Goal: Task Accomplishment & Management: Use online tool/utility

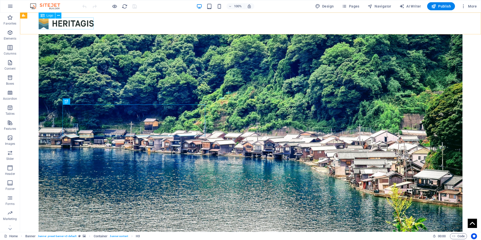
click at [59, 26] on div at bounding box center [251, 24] width 424 height 12
click at [58, 15] on icon at bounding box center [58, 15] width 3 height 5
click at [54, 23] on div at bounding box center [251, 24] width 424 height 12
select select "px"
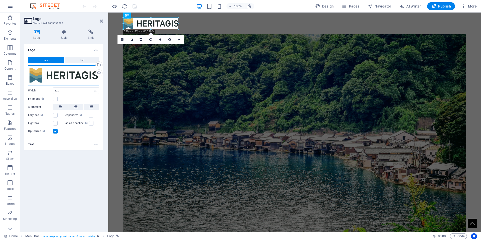
click at [60, 72] on div "Drag files here, click to choose files or select files from Files or our free s…" at bounding box center [63, 75] width 71 height 20
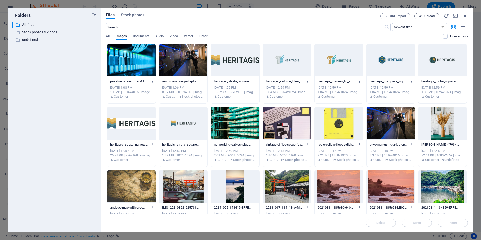
click at [424, 16] on span "Upload" at bounding box center [426, 16] width 21 height 3
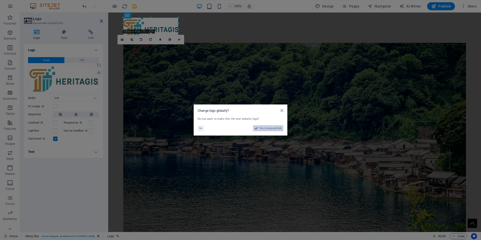
click at [266, 128] on span "Yes, change globally" at bounding box center [270, 128] width 22 height 6
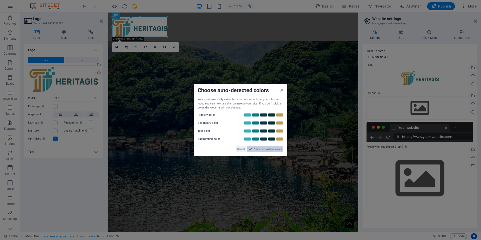
drag, startPoint x: 262, startPoint y: 149, endPoint x: 154, endPoint y: 136, distance: 108.9
click at [262, 149] on span "Apply new website colors" at bounding box center [268, 149] width 28 height 6
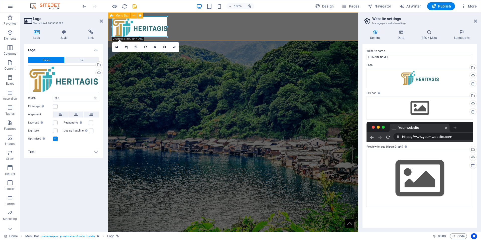
click at [250, 29] on div at bounding box center [233, 27] width 250 height 28
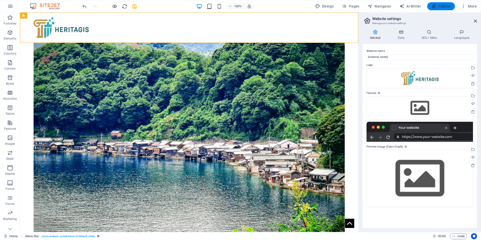
click at [445, 9] on button "Publish" at bounding box center [441, 6] width 28 height 8
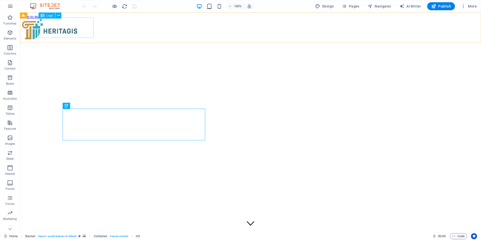
click at [62, 24] on div at bounding box center [250, 29] width 457 height 21
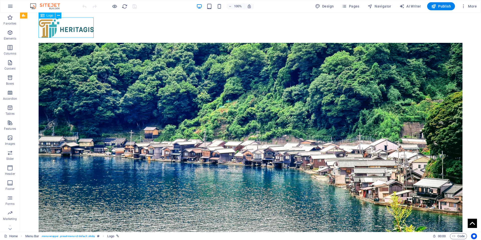
click at [71, 25] on div at bounding box center [251, 28] width 424 height 20
click at [47, 16] on span "Logo" at bounding box center [50, 15] width 7 height 3
click at [55, 21] on div at bounding box center [251, 28] width 424 height 20
select select "px"
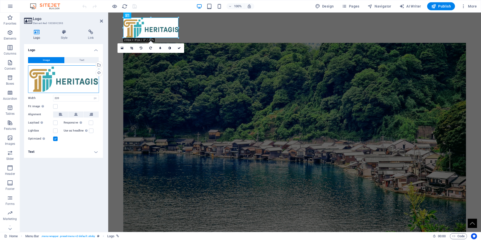
click at [57, 74] on div "Drag files here, click to choose files or select files from Files or our free s…" at bounding box center [63, 79] width 71 height 28
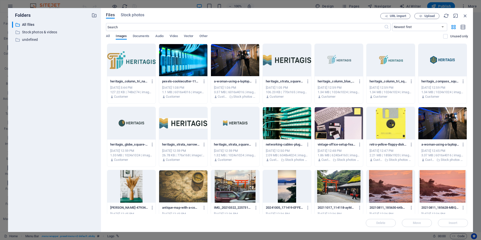
click at [294, 64] on div at bounding box center [287, 60] width 48 height 33
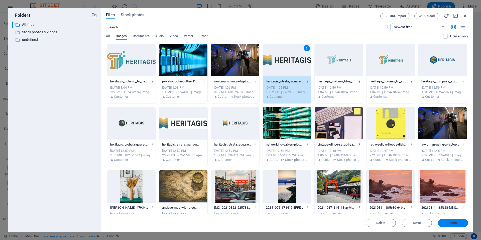
click at [449, 220] on button "Insert" at bounding box center [453, 223] width 30 height 8
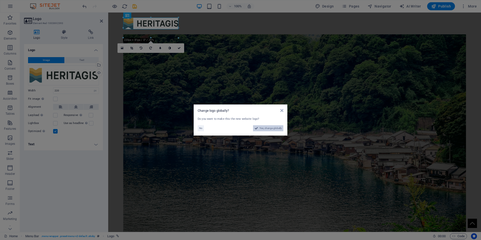
click at [267, 129] on span "Yes, change globally" at bounding box center [270, 128] width 22 height 6
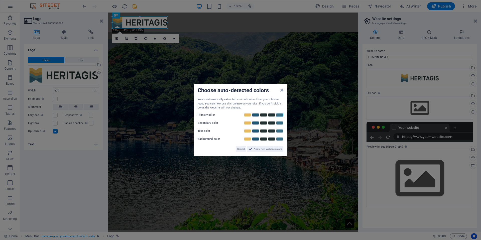
click at [281, 114] on link at bounding box center [280, 115] width 8 height 4
click at [248, 122] on link at bounding box center [248, 123] width 8 height 4
click at [255, 130] on link at bounding box center [256, 131] width 8 height 4
click at [263, 147] on span "Apply new website colors" at bounding box center [268, 149] width 28 height 6
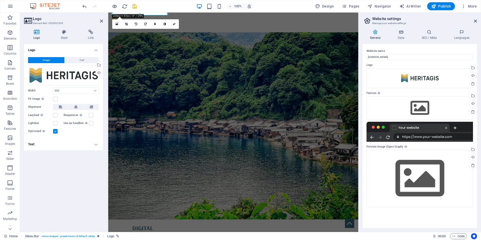
scroll to position [19, 0]
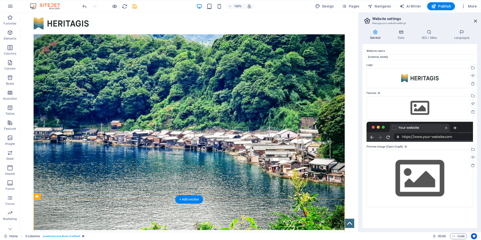
scroll to position [0, 0]
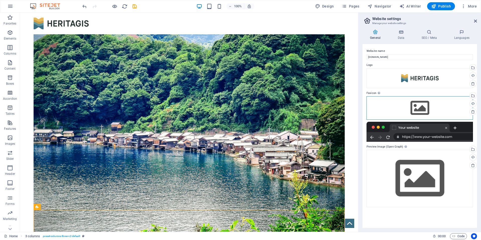
click at [419, 109] on div "Drag files here, click to choose files or select files from Files or our free s…" at bounding box center [419, 108] width 106 height 24
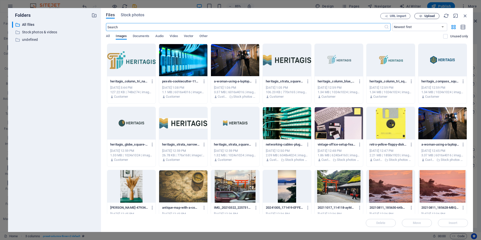
click at [422, 16] on span "Upload" at bounding box center [426, 16] width 21 height 3
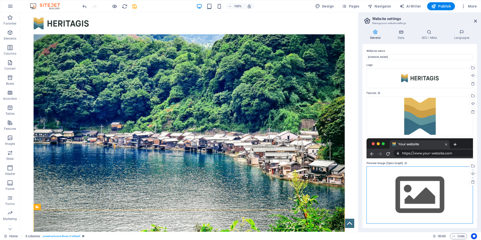
click at [412, 184] on div "Drag files here, click to choose files or select files from Files or our free s…" at bounding box center [419, 194] width 106 height 57
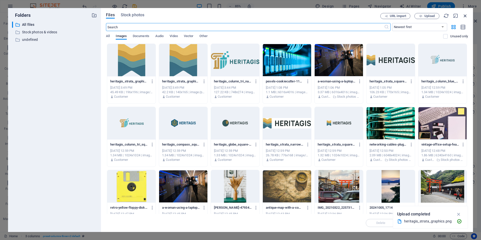
click at [465, 15] on icon "button" at bounding box center [465, 16] width 6 height 6
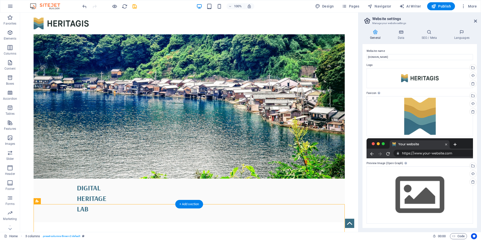
scroll to position [199, 0]
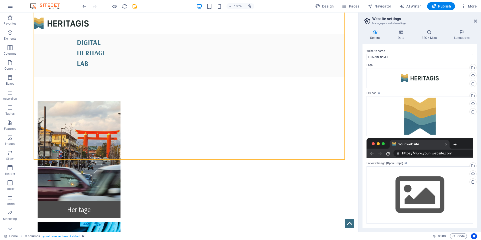
click at [131, 16] on div at bounding box center [189, 24] width 338 height 22
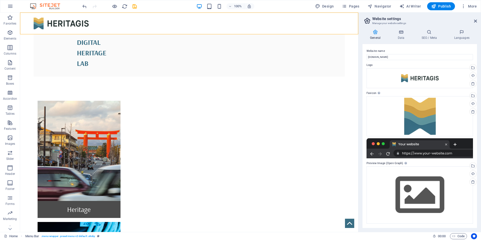
click at [158, 4] on div "100% Design Pages Navigator AI Writer Publish More" at bounding box center [279, 6] width 397 height 8
click at [115, 6] on icon "button" at bounding box center [115, 7] width 6 height 6
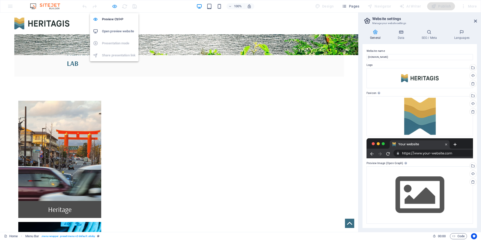
click at [115, 5] on icon "button" at bounding box center [115, 7] width 6 height 6
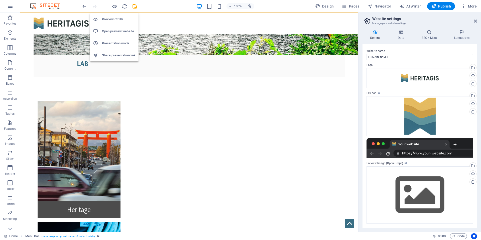
click at [114, 30] on h6 "Open preview website" at bounding box center [119, 31] width 34 height 6
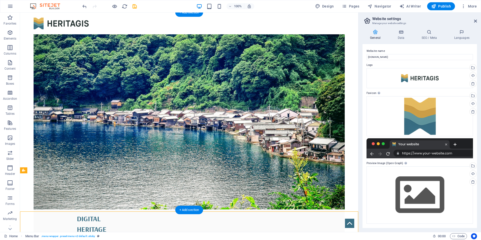
scroll to position [0, 0]
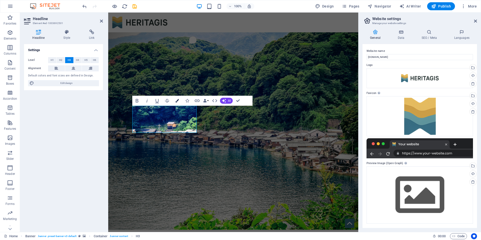
click at [178, 101] on icon "button" at bounding box center [177, 101] width 4 height 4
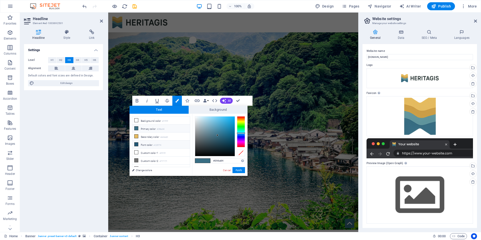
click at [146, 143] on li "Font color #225774" at bounding box center [161, 144] width 58 height 8
type input "#225774"
click at [143, 143] on li "Font color #225774" at bounding box center [161, 144] width 58 height 8
click at [239, 169] on button "Apply" at bounding box center [238, 170] width 13 height 6
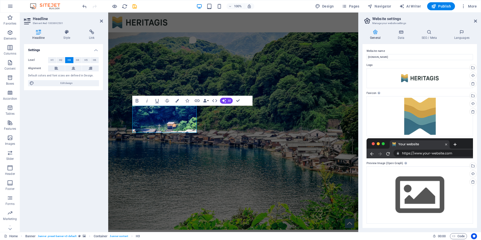
click at [203, 149] on figure at bounding box center [233, 130] width 250 height 197
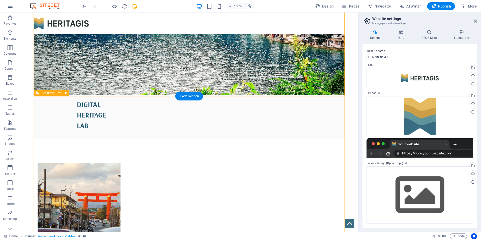
scroll to position [147, 0]
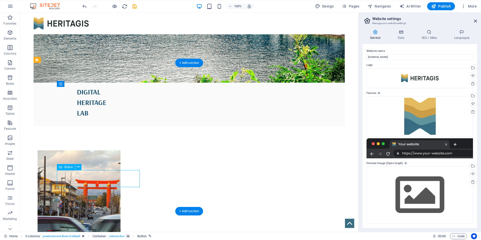
select select "%"
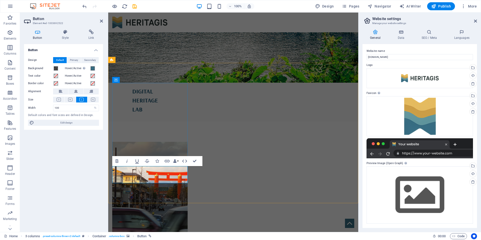
click at [92, 69] on span at bounding box center [93, 68] width 4 height 4
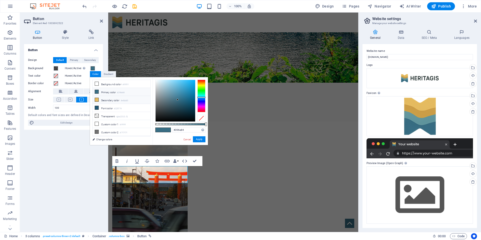
click at [98, 100] on span at bounding box center [97, 100] width 4 height 4
type input "#e6bb60"
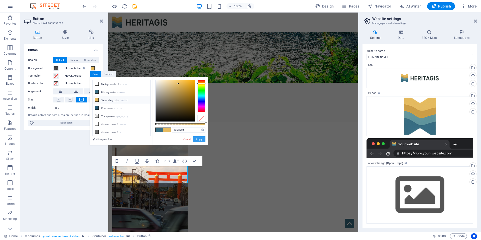
click at [198, 139] on button "Apply" at bounding box center [199, 139] width 13 height 6
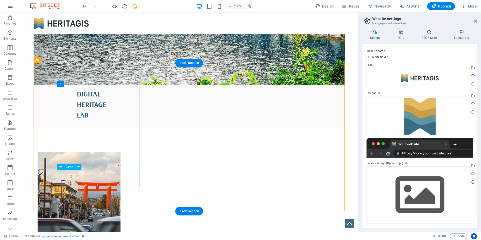
select select "%"
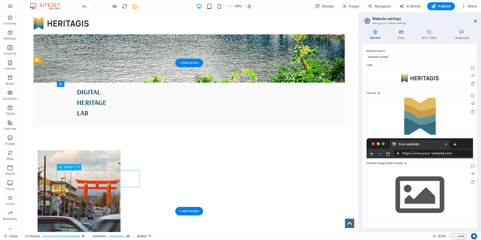
select select "%"
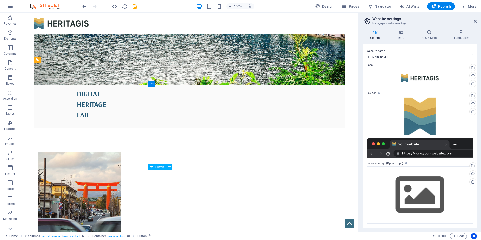
select select "%"
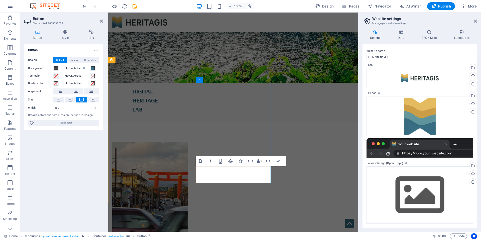
click at [93, 69] on span at bounding box center [93, 68] width 4 height 4
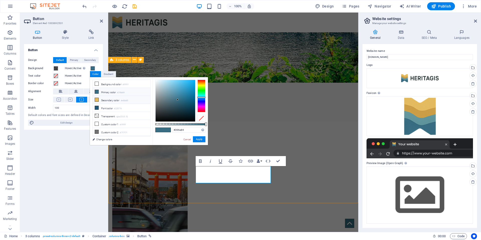
click at [110, 100] on li "Secondary color #e6bb60" at bounding box center [122, 100] width 58 height 8
type input "#e6bb60"
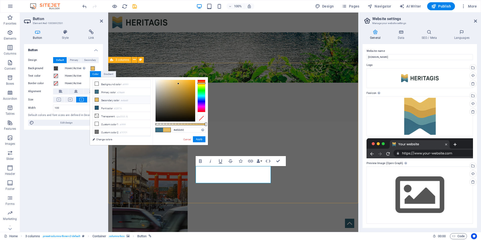
click at [113, 100] on li "Secondary color #e6bb60" at bounding box center [122, 100] width 58 height 8
click at [201, 140] on button "Apply" at bounding box center [199, 139] width 13 height 6
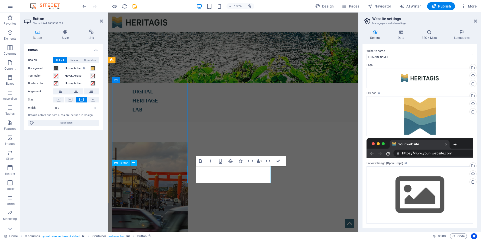
select select "%"
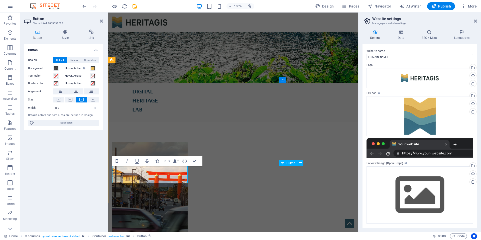
select select "%"
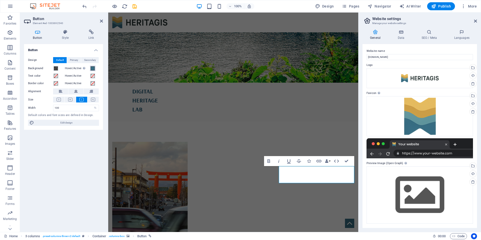
click at [94, 70] on span at bounding box center [93, 68] width 4 height 4
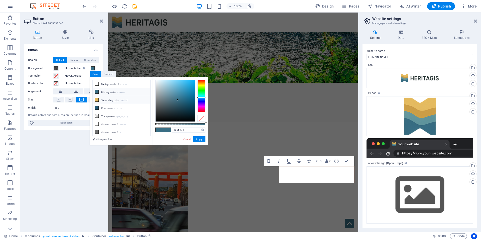
click at [103, 99] on li "Secondary color #e6bb60" at bounding box center [122, 100] width 58 height 8
type input "#e6bb60"
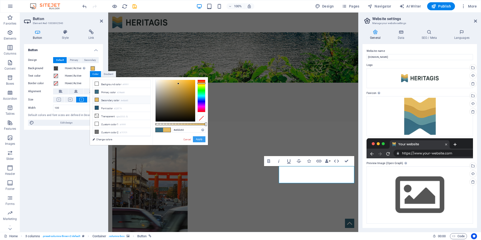
click at [194, 137] on button "Apply" at bounding box center [199, 139] width 13 height 6
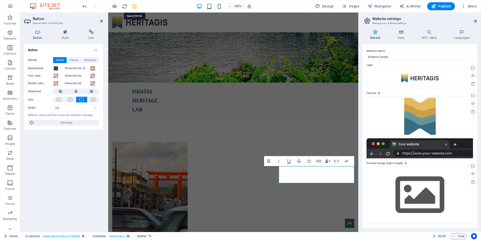
click at [135, 4] on icon "save" at bounding box center [135, 7] width 6 height 6
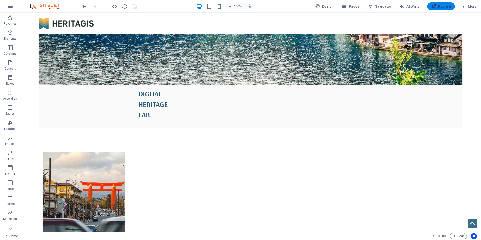
click at [436, 5] on icon "button" at bounding box center [433, 6] width 5 height 5
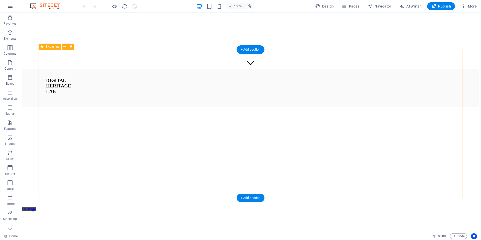
scroll to position [160, 0]
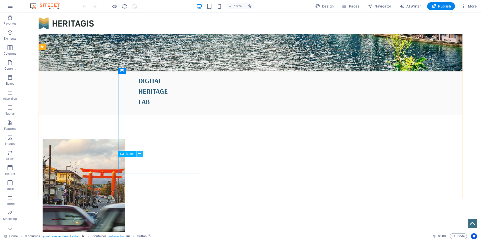
click at [140, 154] on icon at bounding box center [139, 153] width 3 height 5
select select "%"
select select "2"
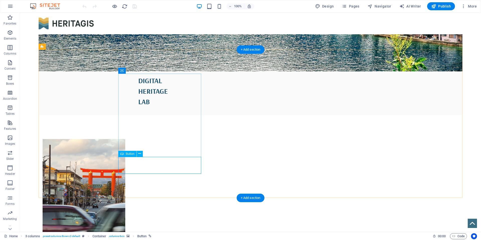
select select
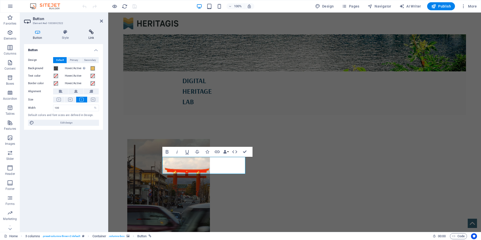
click at [87, 33] on icon at bounding box center [91, 32] width 24 height 5
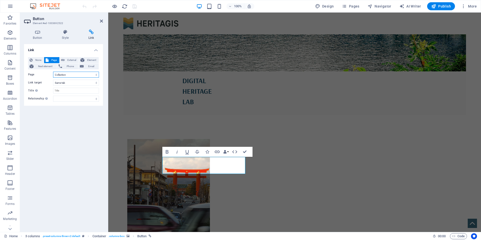
click at [69, 76] on select "Home About us Collection Production FAQ Contact Legal Notice Privacy" at bounding box center [76, 75] width 46 height 6
select select "0"
click at [53, 72] on select "Home About us Collection Production FAQ Contact Legal Notice Privacy" at bounding box center [76, 75] width 46 height 6
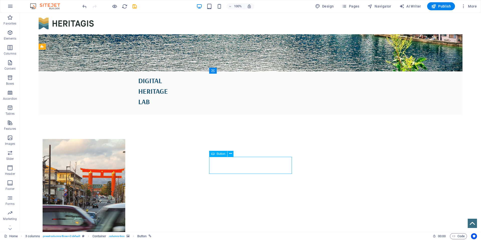
select select "%"
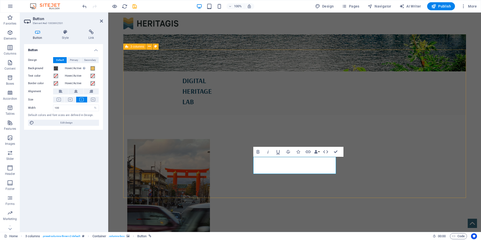
click at [98, 29] on div "Button Style Link Button Design Default Primary Secondary Background Hover/Acti…" at bounding box center [63, 129] width 87 height 206
click at [92, 33] on icon at bounding box center [91, 32] width 24 height 5
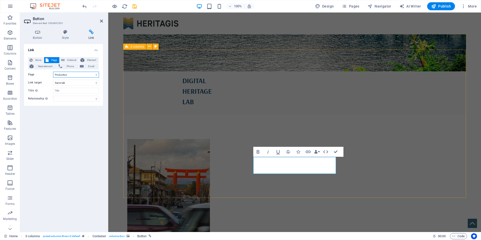
click at [79, 75] on select "Home About us Collection Production FAQ Contact Legal Notice Privacy" at bounding box center [76, 75] width 46 height 6
select select "0"
click at [53, 72] on select "Home About us Collection Production FAQ Contact Legal Notice Privacy" at bounding box center [76, 75] width 46 height 6
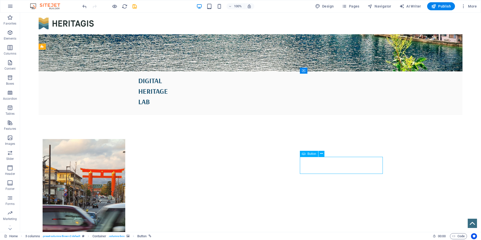
select select "%"
select select "5"
select select
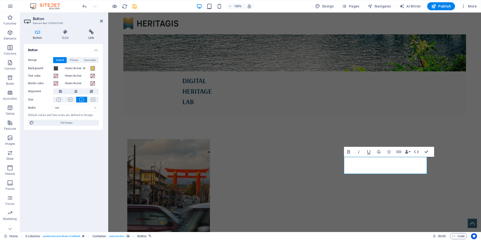
click at [90, 34] on icon at bounding box center [91, 32] width 24 height 5
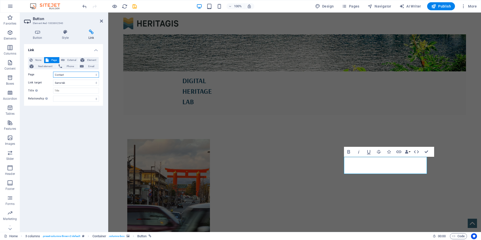
click at [76, 73] on select "Home About us Collection Production FAQ Contact Legal Notice Privacy" at bounding box center [76, 75] width 46 height 6
select select "0"
click at [53, 72] on select "Home About us Collection Production FAQ Contact Legal Notice Privacy" at bounding box center [76, 75] width 46 height 6
click at [133, 7] on icon "save" at bounding box center [135, 7] width 6 height 6
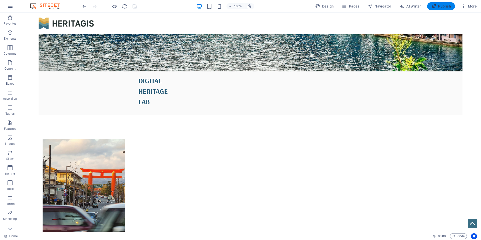
click at [441, 7] on span "Publish" at bounding box center [441, 6] width 20 height 5
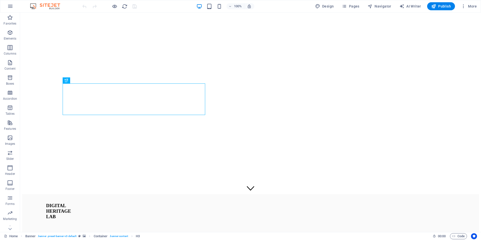
scroll to position [38, 0]
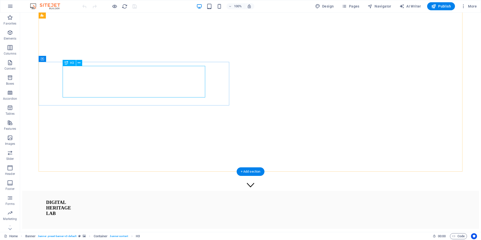
click at [77, 200] on div "DIGITAL HERITAGE LAB" at bounding box center [250, 208] width 409 height 17
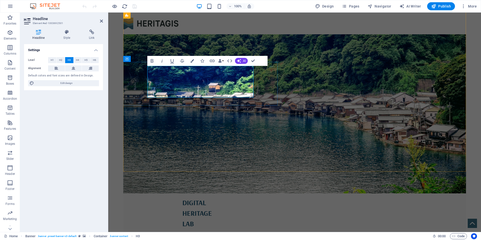
click at [182, 198] on span "DIGITAL HERITAGE LAB" at bounding box center [197, 213] width 30 height 30
click at [67, 33] on icon at bounding box center [67, 32] width 24 height 5
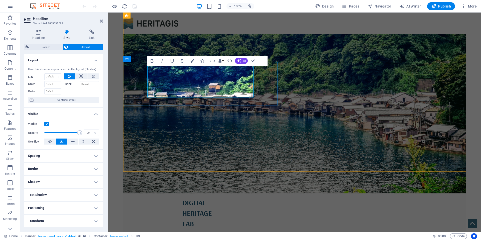
click at [182, 197] on h3 "DIGITAL HERITAGE LAB" at bounding box center [294, 213] width 224 height 32
click at [182, 198] on span "DIGITAL HERITAGE LAB" at bounding box center [197, 213] width 30 height 30
click at [223, 60] on button "Data Bindings" at bounding box center [220, 61] width 7 height 10
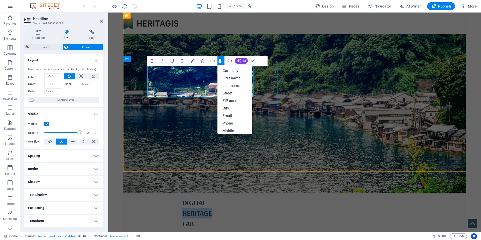
click at [210, 197] on h3 "DIGITAL HERITAGE LAB" at bounding box center [294, 213] width 224 height 32
click at [206, 197] on h3 "DIGITAL HERITAGE LAB" at bounding box center [294, 213] width 224 height 32
click at [201, 197] on h3 "DIGITAL HERITAGE LAB" at bounding box center [294, 213] width 224 height 32
click at [137, 193] on div "DIGITAL HERITAGE LAB" at bounding box center [294, 215] width 343 height 44
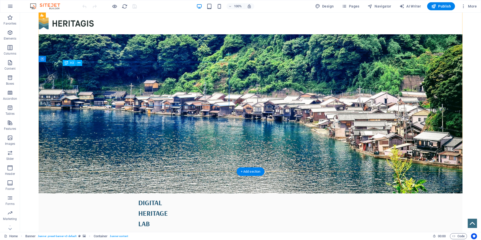
click at [197, 197] on div "DIGITAL HERITAGE LAB" at bounding box center [250, 213] width 224 height 32
click at [138, 197] on div "DIGITAL HERITAGE LAB" at bounding box center [250, 213] width 224 height 32
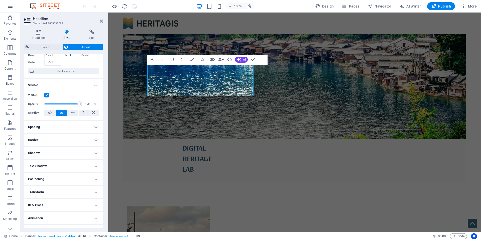
scroll to position [200, 0]
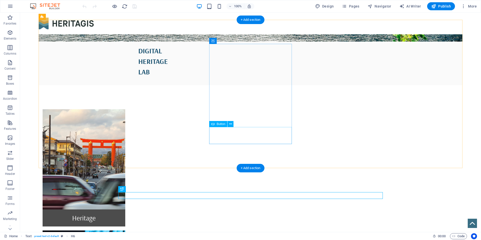
scroll to position [189, 0]
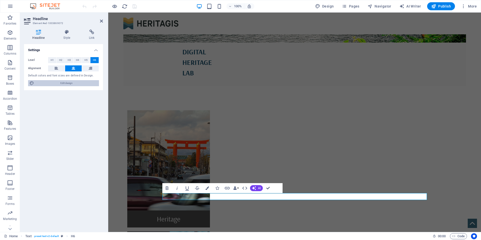
click at [62, 82] on span "Edit design" at bounding box center [67, 83] width 62 height 6
select select "rem"
select select "400"
select select "px"
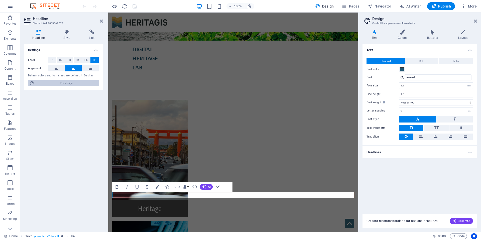
scroll to position [178, 0]
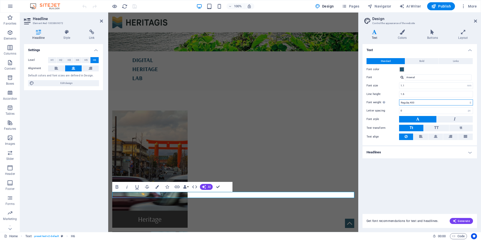
click at [471, 102] on select "Thin, 100 Extra-light, 200 Light, 300 Regular, 400 Medium, 500 Semi-bold, 600 B…" at bounding box center [436, 102] width 74 height 6
click at [399, 99] on select "Thin, 100 Extra-light, 200 Light, 300 Regular, 400 Medium, 500 Semi-bold, 600 B…" at bounding box center [436, 102] width 74 height 6
click at [416, 102] on select "Thin, 100 Extra-light, 200 Light, 300 Regular, 400 Medium, 500 Semi-bold, 600 B…" at bounding box center [436, 102] width 74 height 6
click at [399, 99] on select "Thin, 100 Extra-light, 200 Light, 300 Regular, 400 Medium, 500 Semi-bold, 600 B…" at bounding box center [436, 102] width 74 height 6
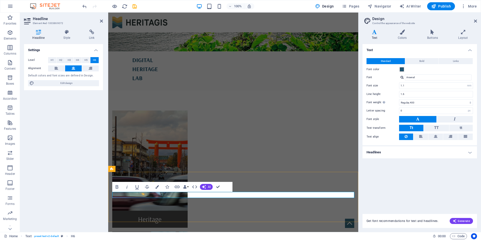
drag, startPoint x: 251, startPoint y: 196, endPoint x: 214, endPoint y: 192, distance: 37.0
click at [64, 85] on span "Edit design" at bounding box center [67, 83] width 62 height 6
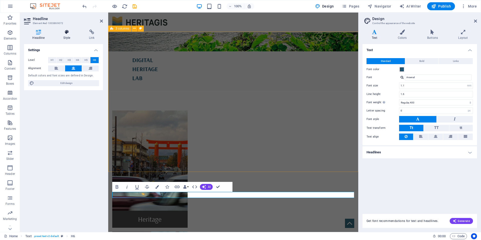
click at [67, 32] on icon at bounding box center [67, 32] width 24 height 5
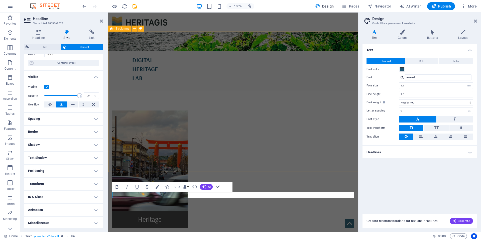
scroll to position [38, 0]
click at [85, 116] on h4 "Spacing" at bounding box center [63, 118] width 79 height 12
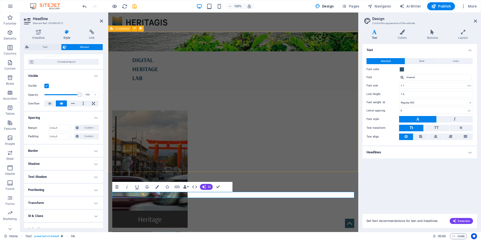
click at [88, 115] on h4 "Spacing" at bounding box center [63, 116] width 79 height 9
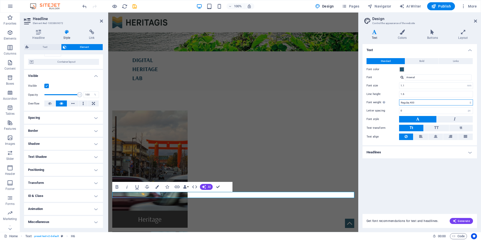
click at [470, 102] on select "Thin, 100 Extra-light, 200 Light, 300 Regular, 400 Medium, 500 Semi-bold, 600 B…" at bounding box center [436, 102] width 74 height 6
select select "200"
click at [399, 99] on select "Thin, 100 Extra-light, 200 Light, 300 Regular, 400 Medium, 500 Semi-bold, 600 B…" at bounding box center [436, 102] width 74 height 6
click at [425, 175] on div "Text Standard Bold Links Font color Font Arsenal Font size 1.1 rem px Line heig…" at bounding box center [419, 126] width 114 height 164
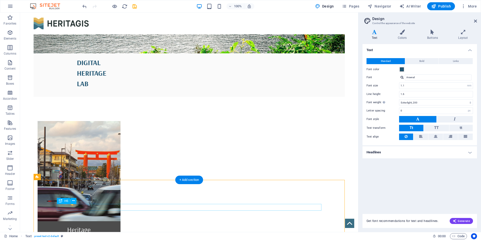
drag, startPoint x: 277, startPoint y: 205, endPoint x: 274, endPoint y: 206, distance: 3.8
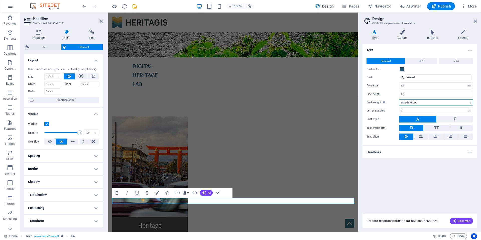
click at [441, 103] on select "Thin, 100 Extra-light, 200 Light, 300 Regular, 400 Medium, 500 Semi-bold, 600 B…" at bounding box center [436, 102] width 74 height 6
click at [399, 99] on select "Thin, 100 Extra-light, 200 Light, 300 Regular, 400 Medium, 500 Semi-bold, 600 B…" at bounding box center [436, 102] width 74 height 6
click at [434, 127] on span "TT" at bounding box center [436, 127] width 5 height 5
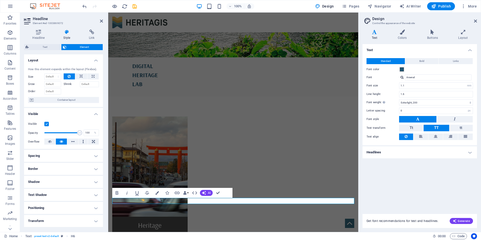
click at [433, 128] on button "TT" at bounding box center [435, 128] width 25 height 7
click at [416, 129] on button "Tt" at bounding box center [411, 128] width 24 height 7
click at [441, 129] on button "TT" at bounding box center [435, 128] width 25 height 7
click at [457, 128] on button "tt" at bounding box center [460, 128] width 23 height 7
click at [434, 129] on button "TT" at bounding box center [435, 128] width 25 height 7
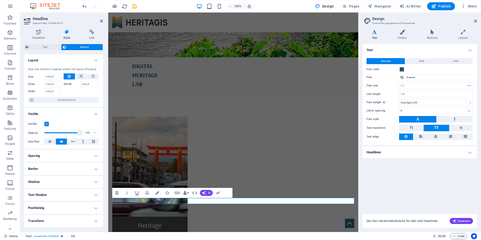
click at [434, 129] on span "TT" at bounding box center [436, 127] width 5 height 5
click at [436, 187] on div "Text Standard Bold Links Font color Font Arsenal Font size 1.1 rem px Line heig…" at bounding box center [419, 126] width 114 height 164
click at [84, 8] on icon "undo" at bounding box center [85, 7] width 6 height 6
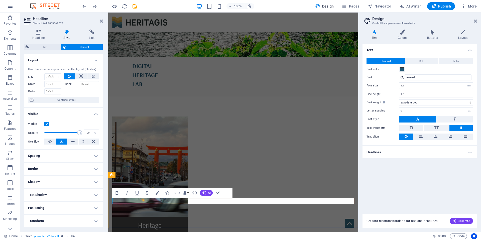
drag, startPoint x: 224, startPoint y: 200, endPoint x: 245, endPoint y: 199, distance: 20.8
drag, startPoint x: 221, startPoint y: 200, endPoint x: 251, endPoint y: 199, distance: 29.3
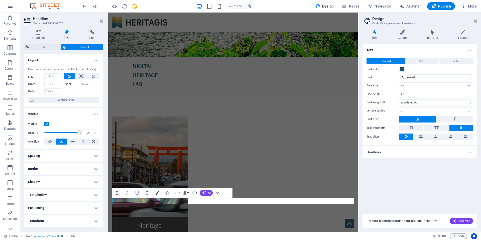
click at [158, 191] on icon "button" at bounding box center [157, 193] width 4 height 4
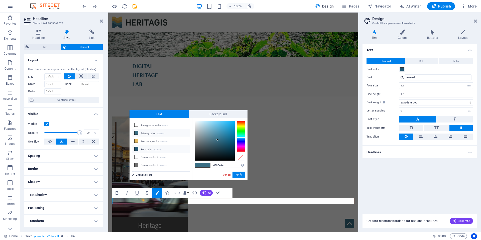
scroll to position [5, 0]
click at [161, 157] on li "Custom color 2 #717171" at bounding box center [161, 160] width 58 height 8
type input "#717171"
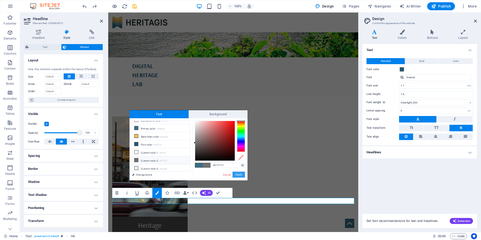
click at [237, 173] on button "Apply" at bounding box center [238, 174] width 13 height 6
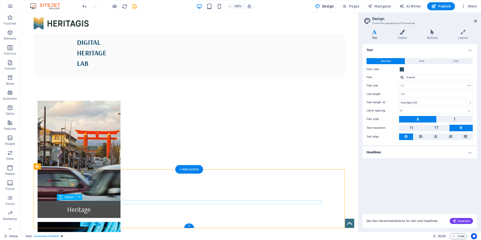
scroll to position [199, 0]
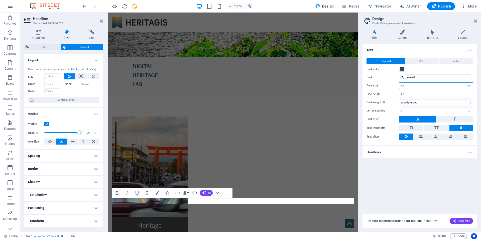
click at [449, 85] on input "1.1" at bounding box center [435, 86] width 73 height 6
click at [453, 102] on select "Thin, 100 Extra-light, 200 Light, 300 Regular, 400 Medium, 500 Semi-bold, 600 B…" at bounding box center [436, 102] width 74 height 6
click at [399, 99] on select "Thin, 100 Extra-light, 200 Light, 300 Regular, 400 Medium, 500 Semi-bold, 600 B…" at bounding box center [436, 102] width 74 height 6
click at [438, 136] on button at bounding box center [435, 136] width 15 height 7
click at [427, 142] on div "Standard Bold Links Font color Font Arsenal Font size 1 rem px Line height 1.6 …" at bounding box center [419, 99] width 116 height 92
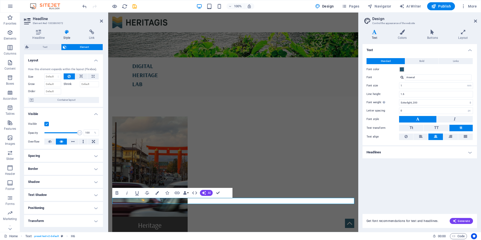
click at [429, 152] on h4 "Headlines" at bounding box center [419, 152] width 114 height 12
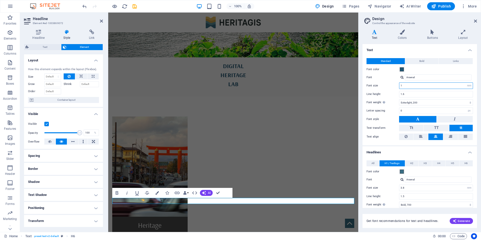
click at [425, 87] on input "1" at bounding box center [435, 86] width 73 height 6
click at [86, 6] on icon "undo" at bounding box center [85, 7] width 6 height 6
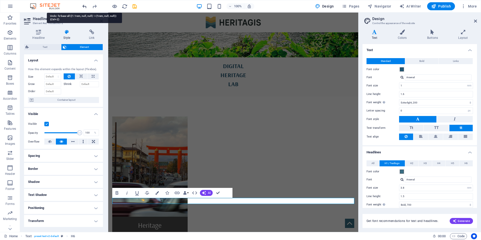
click at [86, 6] on icon "undo" at bounding box center [85, 7] width 6 height 6
type input "1.1"
click at [86, 6] on icon "undo" at bounding box center [85, 7] width 6 height 6
click at [85, 6] on icon "undo" at bounding box center [85, 7] width 6 height 6
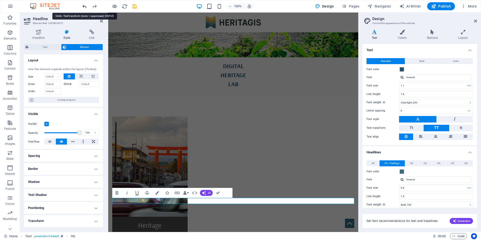
click at [85, 6] on icon "undo" at bounding box center [85, 7] width 6 height 6
click at [85, 7] on icon "undo" at bounding box center [85, 7] width 6 height 6
click at [86, 7] on icon "undo" at bounding box center [85, 7] width 6 height 6
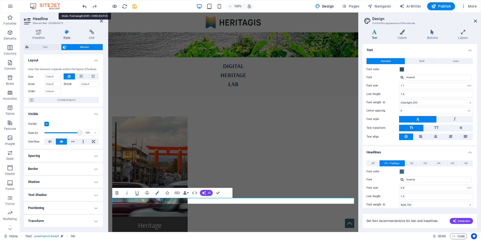
select select "400"
click at [86, 7] on div at bounding box center [109, 6] width 56 height 8
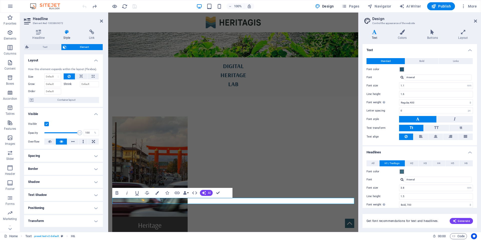
click at [86, 7] on div at bounding box center [109, 6] width 56 height 8
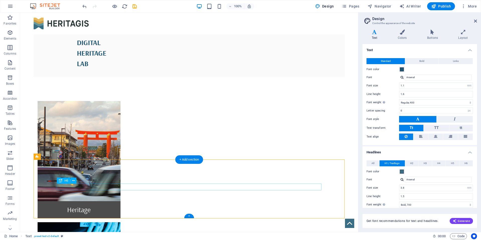
scroll to position [199, 0]
click at [475, 22] on icon at bounding box center [475, 21] width 3 height 4
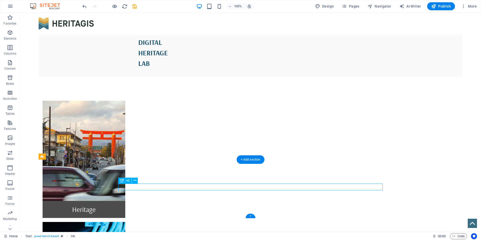
scroll to position [193, 0]
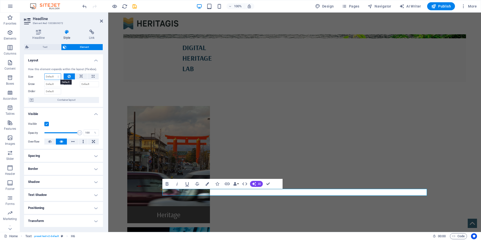
click at [58, 77] on select "Default auto px % 1/1 1/2 1/3 1/4 1/5 1/6 1/7 1/8 1/9 1/10" at bounding box center [53, 77] width 16 height 6
select select "1/1"
click at [53, 74] on select "Default auto px % 1/1 1/2 1/3 1/4 1/5 1/6 1/7 1/8 1/9 1/10" at bounding box center [53, 77] width 16 height 6
type input "100"
click at [55, 79] on select "Default auto px % 1/1 1/2 1/3 1/4 1/5 1/6 1/7 1/8 1/9 1/10" at bounding box center [57, 77] width 7 height 6
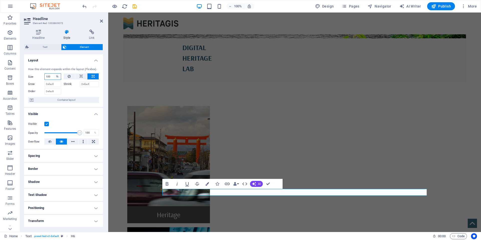
select select "1/10"
click at [54, 74] on select "Default auto px % 1/1 1/2 1/3 1/4 1/5 1/6 1/7 1/8 1/9 1/10" at bounding box center [57, 77] width 7 height 6
type input "10"
select select "%"
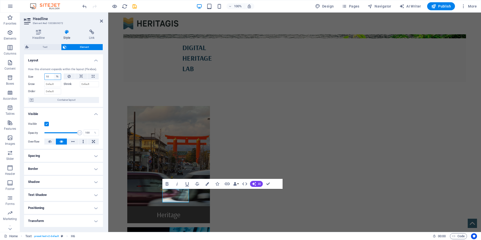
type input "100"
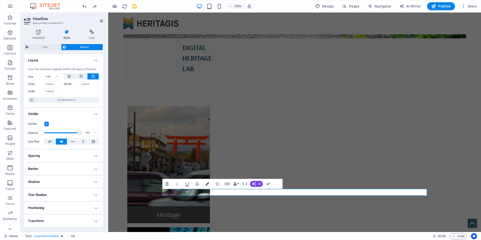
click at [208, 185] on icon "button" at bounding box center [207, 184] width 4 height 4
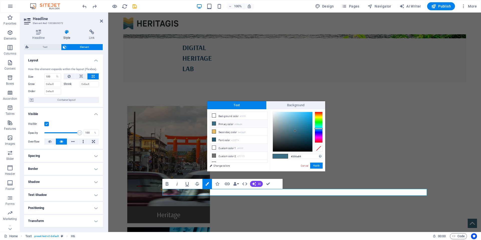
scroll to position [0, 0]
click at [304, 165] on link "Cancel" at bounding box center [304, 166] width 9 height 4
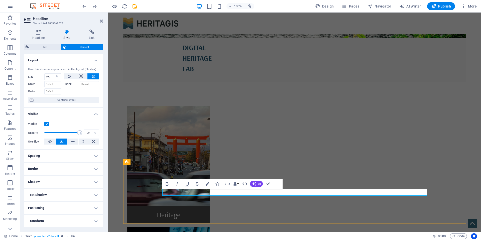
drag, startPoint x: 297, startPoint y: 192, endPoint x: 307, endPoint y: 193, distance: 10.5
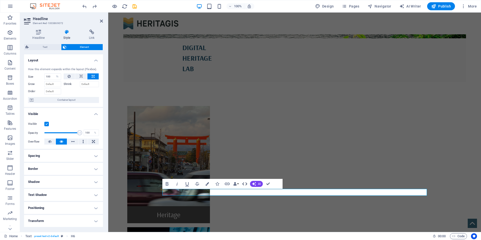
click at [240, 183] on button "HTML" at bounding box center [245, 184] width 10 height 10
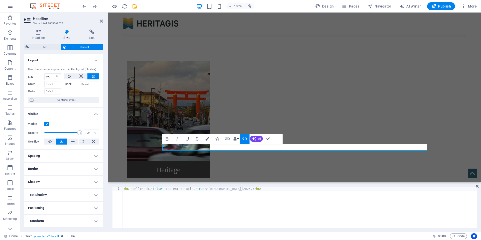
click at [128, 189] on div "< h6 spellcheck = "false" contenteditable = "true" > Heritagis 2025. </ h6 >" at bounding box center [299, 211] width 354 height 49
click at [242, 189] on div "< P spellcheck = "false" contenteditable = "true" > Heritagis 2025. </ h6 >" at bounding box center [299, 211] width 354 height 49
type textarea "<P spellcheck="false" contenteditable="true">Heritagis 2025.</P>"
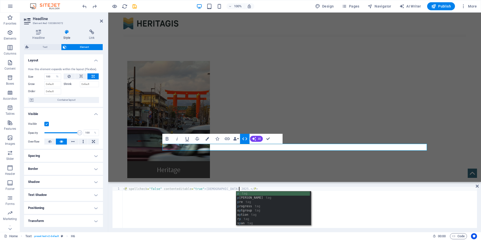
scroll to position [0, 9]
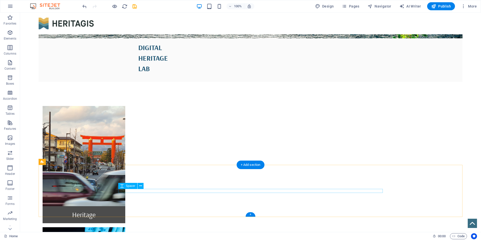
select select "rem"
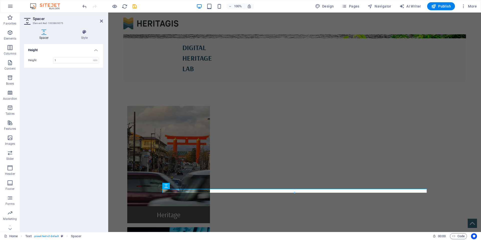
click at [274, 193] on div at bounding box center [294, 193] width 264 height 2
drag, startPoint x: 296, startPoint y: 190, endPoint x: 289, endPoint y: 190, distance: 7.0
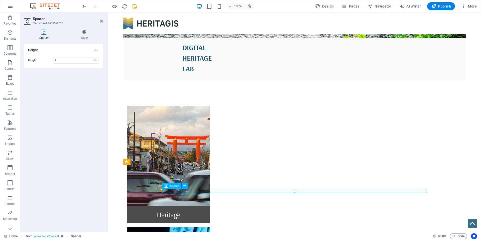
drag, startPoint x: 285, startPoint y: 191, endPoint x: 305, endPoint y: 191, distance: 20.0
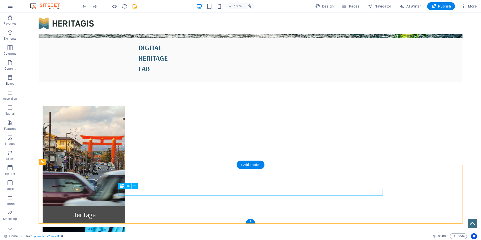
select select "%"
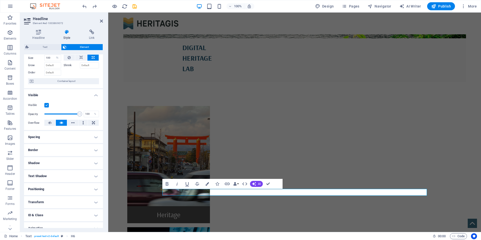
scroll to position [38, 0]
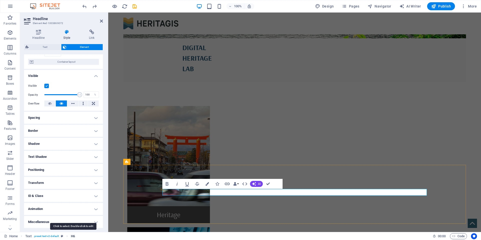
click at [73, 235] on span "H6" at bounding box center [73, 236] width 4 height 6
click at [76, 236] on div "Home Text . preset-text-v2-default H6" at bounding box center [216, 236] width 424 height 6
click at [74, 236] on span "H6" at bounding box center [73, 236] width 4 height 6
click at [74, 235] on span "H6" at bounding box center [73, 236] width 4 height 6
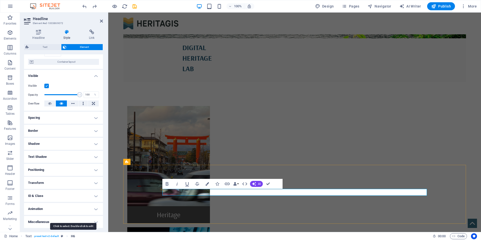
click at [74, 235] on span "H6" at bounding box center [73, 236] width 4 height 6
click at [43, 35] on h4 "Headline" at bounding box center [39, 35] width 31 height 11
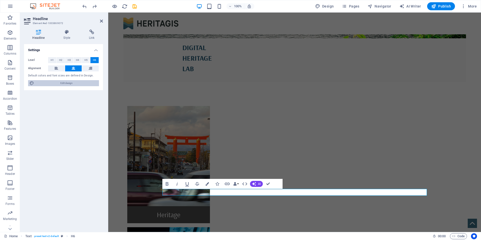
click at [65, 81] on span "Edit design" at bounding box center [67, 83] width 62 height 6
select select "rem"
select select "400"
select select "px"
select select "rem"
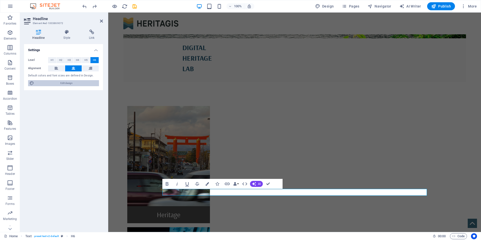
select select "700"
select select "px"
select select "rem"
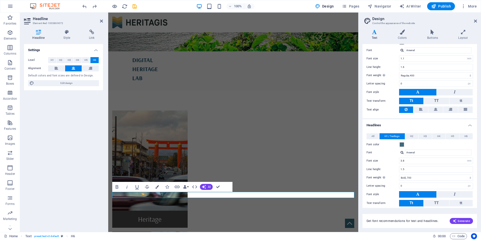
scroll to position [56, 0]
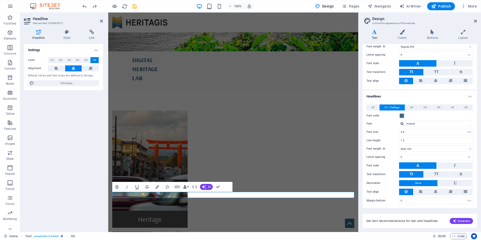
click at [473, 20] on h2 "Design" at bounding box center [424, 19] width 105 height 5
click at [474, 20] on icon at bounding box center [475, 21] width 3 height 4
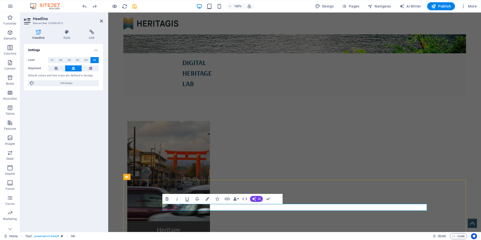
drag, startPoint x: 282, startPoint y: 207, endPoint x: 288, endPoint y: 208, distance: 5.6
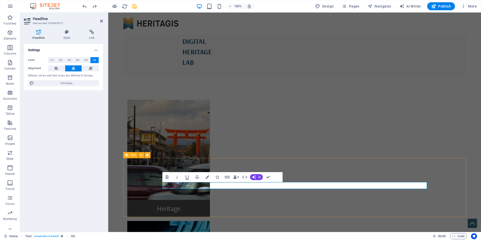
scroll to position [200, 0]
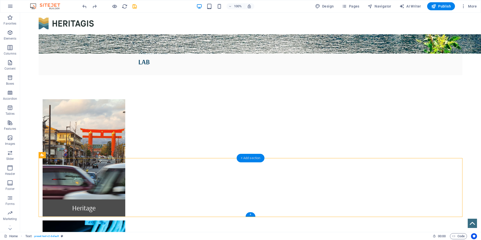
click at [245, 158] on div "+ Add section" at bounding box center [251, 158] width 28 height 9
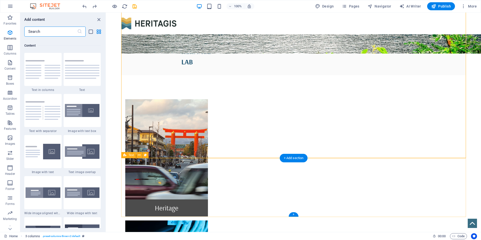
scroll to position [876, 0]
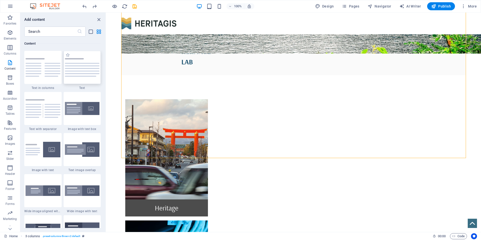
click at [78, 67] on img at bounding box center [82, 67] width 35 height 19
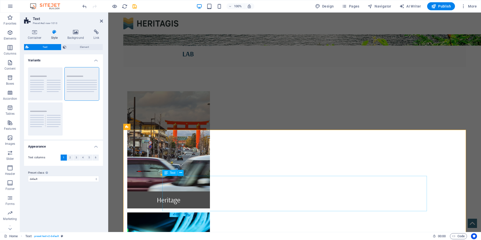
scroll to position [257, 0]
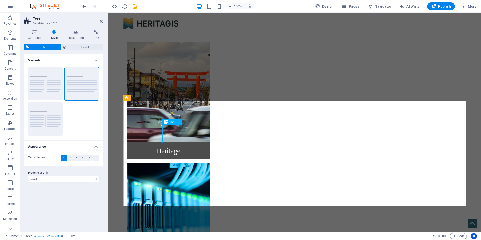
click at [180, 123] on icon at bounding box center [178, 121] width 3 height 5
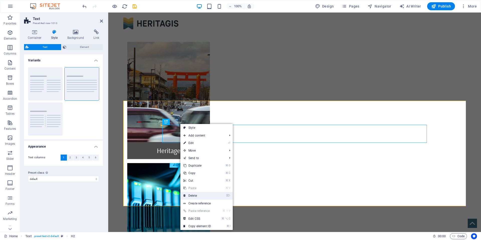
click at [197, 193] on link "⌦ Delete" at bounding box center [197, 196] width 34 height 8
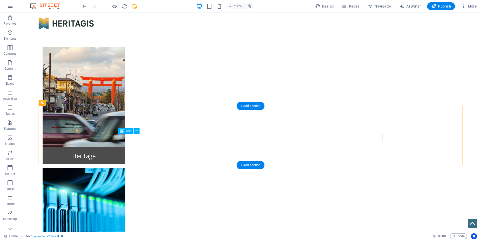
click at [137, 130] on icon at bounding box center [136, 130] width 3 height 5
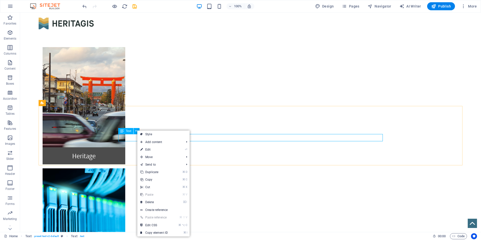
click at [120, 131] on icon at bounding box center [122, 131] width 4 height 6
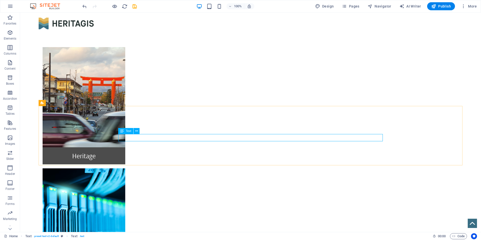
click at [123, 131] on icon at bounding box center [122, 131] width 4 height 6
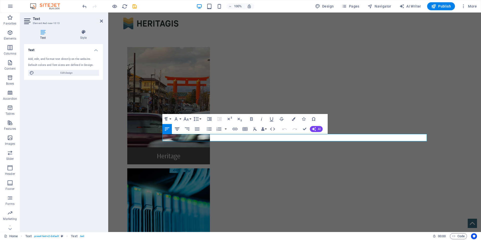
click at [177, 129] on icon "button" at bounding box center [177, 128] width 5 height 3
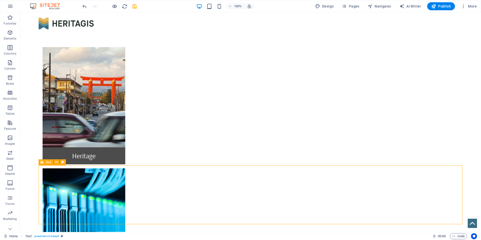
click at [56, 162] on icon at bounding box center [56, 161] width 3 height 5
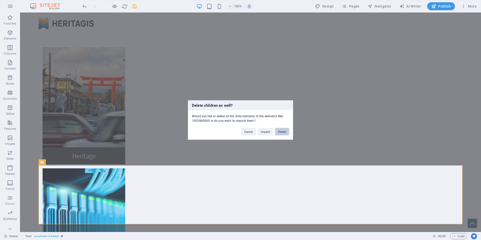
click at [280, 132] on button "Delete" at bounding box center [282, 132] width 14 height 8
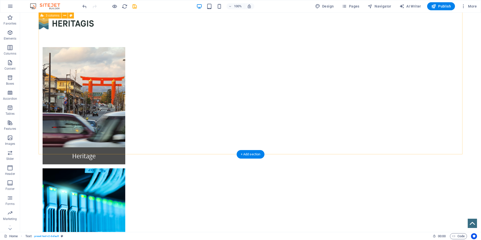
scroll to position [204, 0]
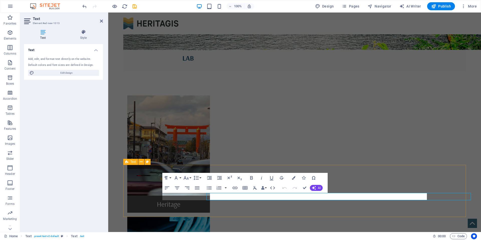
scroll to position [193, 0]
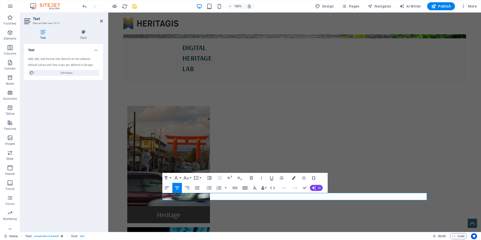
click at [294, 178] on icon "button" at bounding box center [294, 178] width 4 height 4
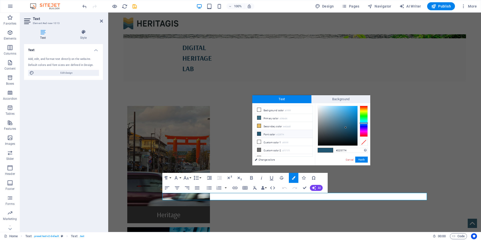
click at [266, 134] on li "Font color #225774" at bounding box center [284, 134] width 58 height 8
click at [269, 117] on li "Primary color #396e84" at bounding box center [284, 118] width 58 height 8
click at [271, 133] on li "Font color #225774" at bounding box center [284, 134] width 58 height 8
type input "#225774"
click at [363, 159] on button "Apply" at bounding box center [361, 159] width 13 height 6
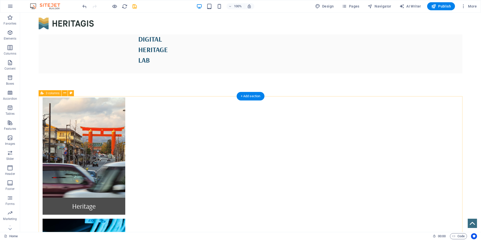
scroll to position [204, 0]
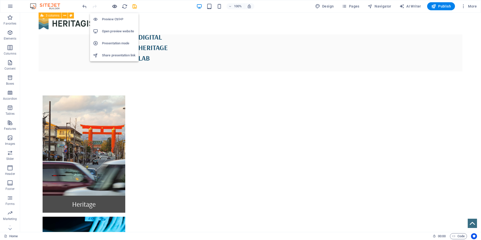
click at [113, 6] on icon "button" at bounding box center [115, 7] width 6 height 6
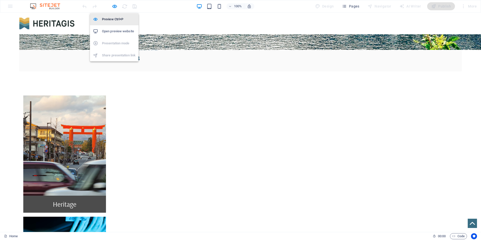
click at [113, 19] on h6 "Preview Ctrl+P" at bounding box center [119, 19] width 34 height 6
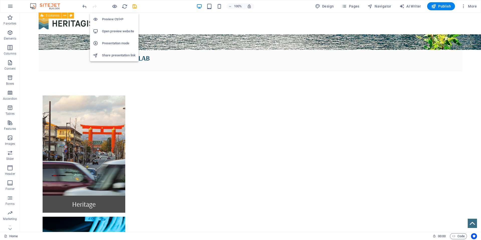
click at [113, 19] on h6 "Preview Ctrl+P" at bounding box center [119, 19] width 34 height 6
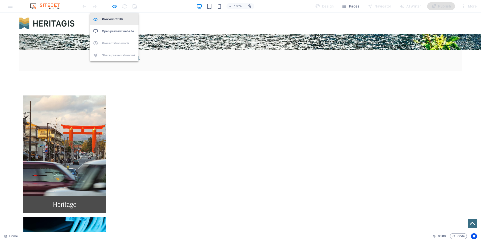
click at [113, 19] on h6 "Preview Ctrl+P" at bounding box center [119, 19] width 34 height 6
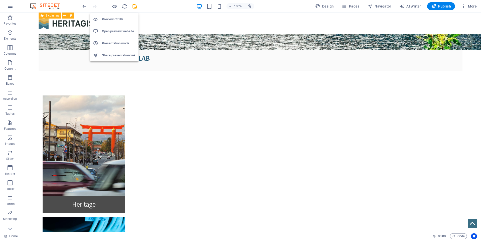
click at [119, 32] on h6 "Open preview website" at bounding box center [119, 31] width 34 height 6
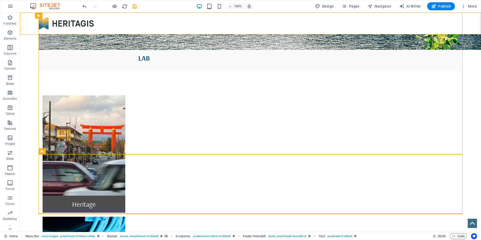
click at [27, 87] on body "Skip to main content DIGITAL HERITAGE LAB Heritage Data Vizualisation Heritagis…" at bounding box center [250, 173] width 461 height 729
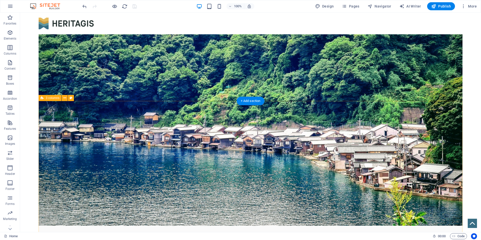
scroll to position [0, 0]
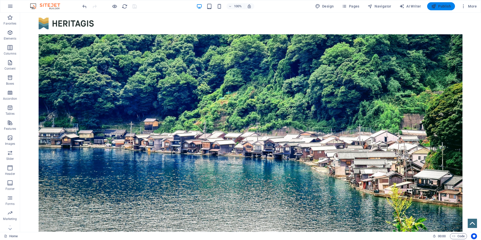
click at [445, 7] on span "Publish" at bounding box center [441, 6] width 20 height 5
